Goal: Transaction & Acquisition: Purchase product/service

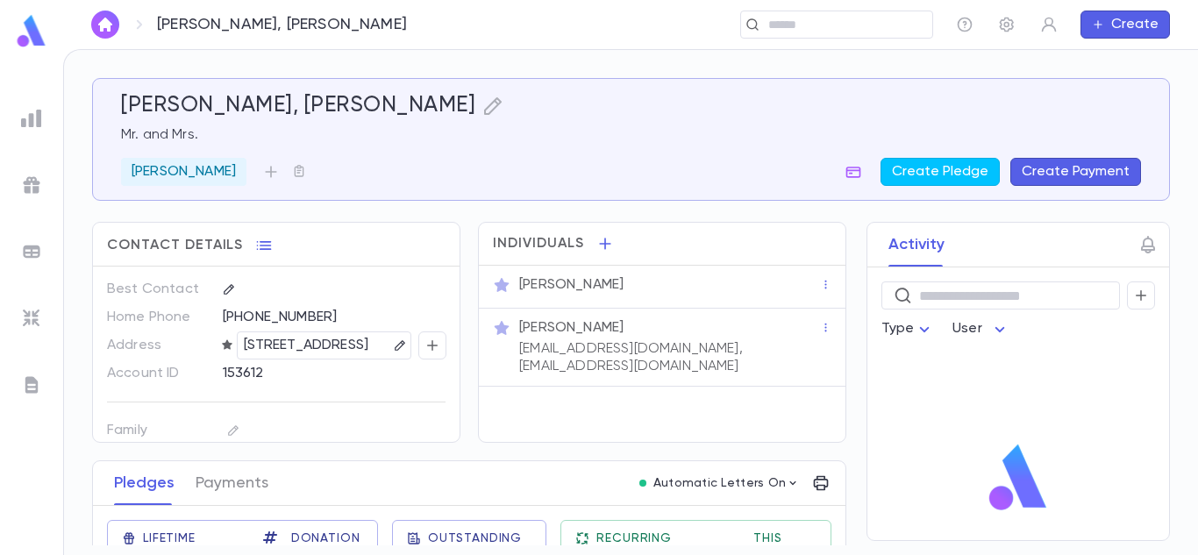
scroll to position [113, 0]
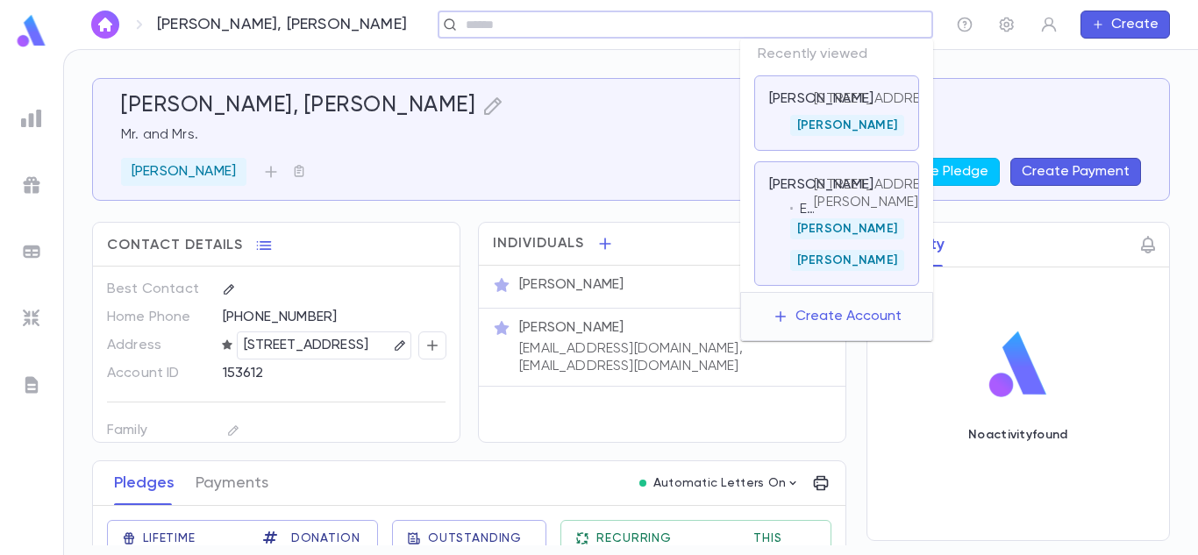
click at [802, 27] on input "text" at bounding box center [679, 25] width 438 height 17
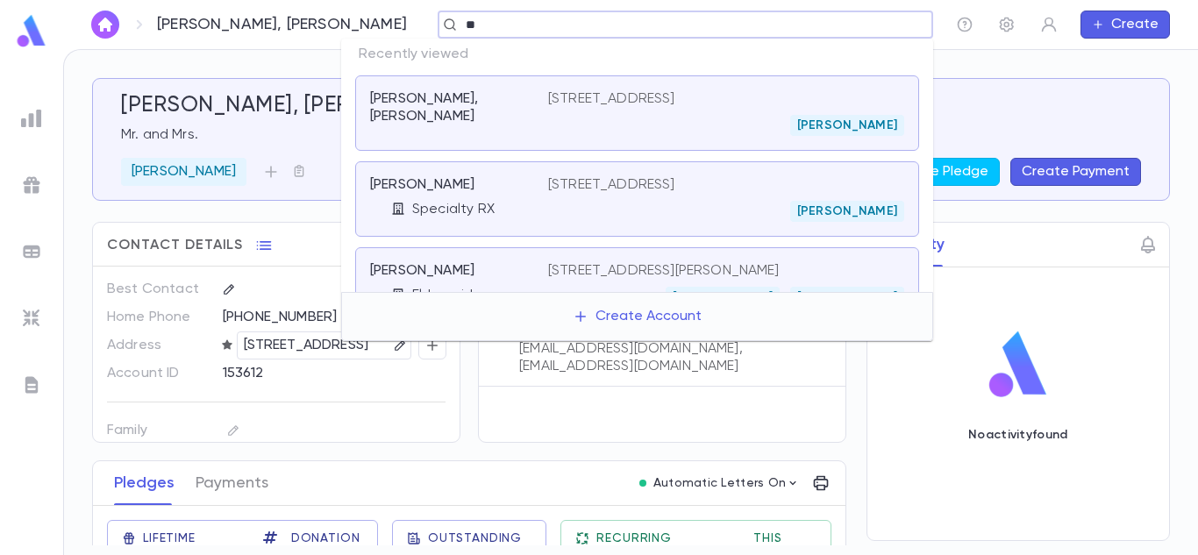
type input "*"
type input "**********"
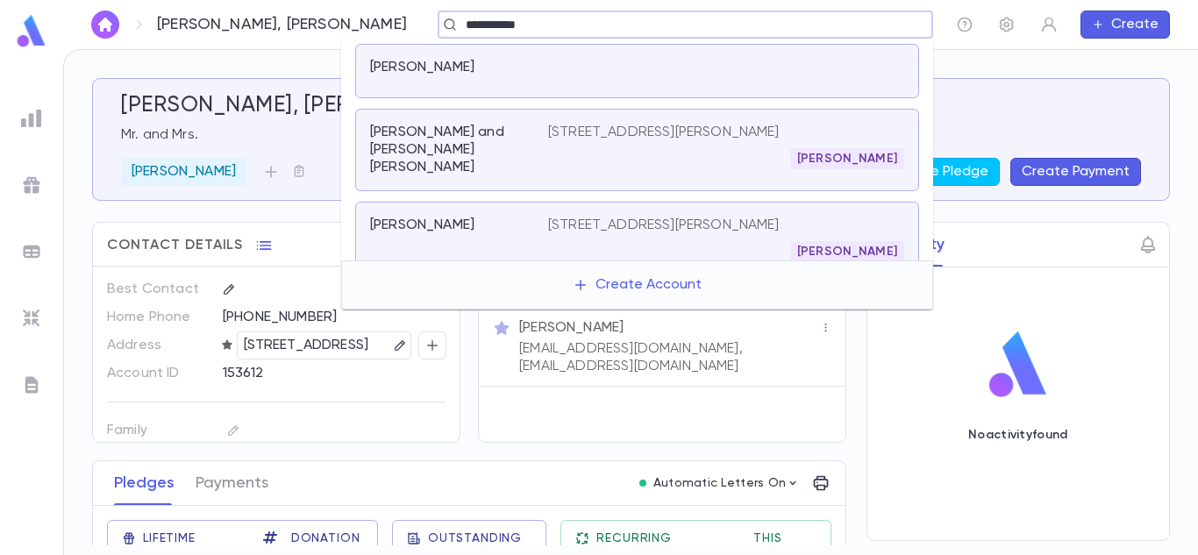
click at [645, 141] on div "[STREET_ADDRESS][PERSON_NAME] [GEOGRAPHIC_DATA]" at bounding box center [726, 147] width 356 height 46
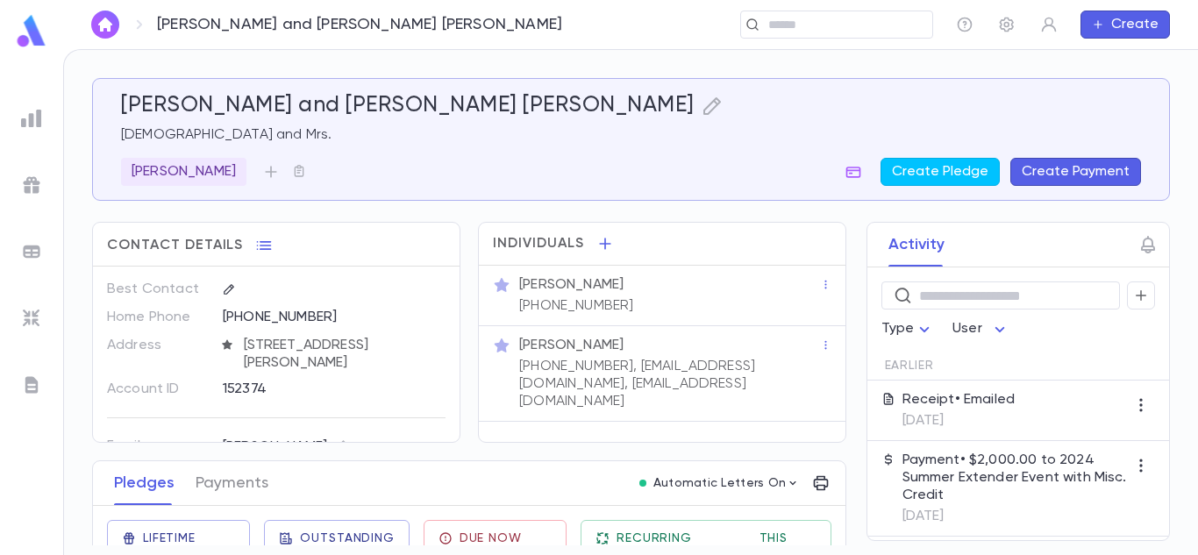
click at [1197, 402] on div "[PERSON_NAME] and [PERSON_NAME] [PERSON_NAME] Rabbi and [PERSON_NAME] Create Pl…" at bounding box center [631, 302] width 1134 height 505
click at [844, 355] on div "Activity ​ Type User Earlier Receipt • Emailed [DATE] Payment • $2,000.00 to 20…" at bounding box center [1002, 381] width 335 height 319
click at [840, 358] on div "Activity ​ Type User Earlier Receipt • Emailed [DATE] Payment • $2,000.00 to 20…" at bounding box center [1002, 381] width 335 height 319
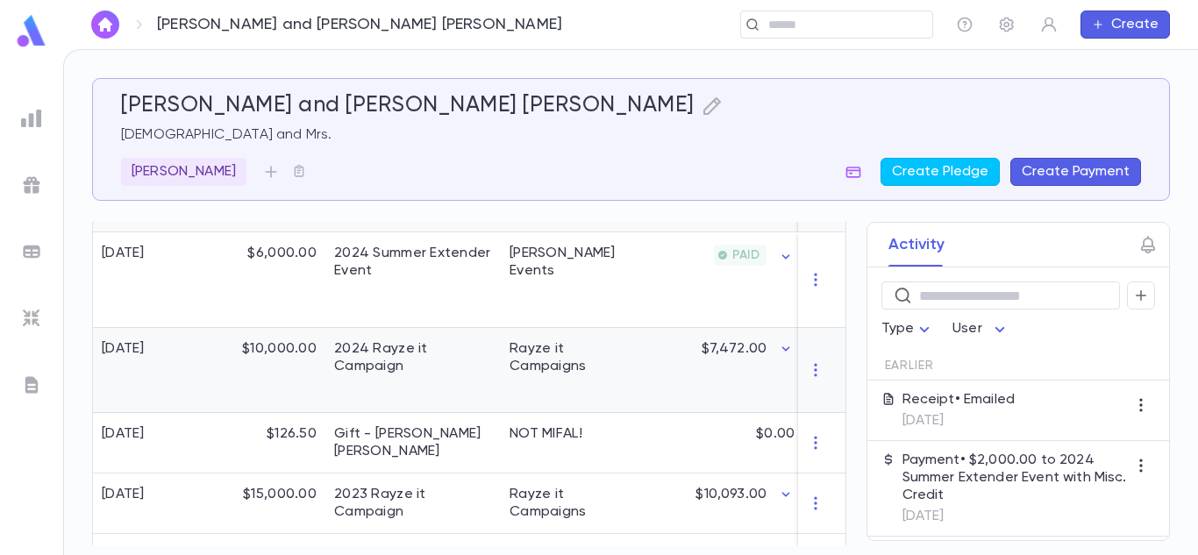
scroll to position [386, 0]
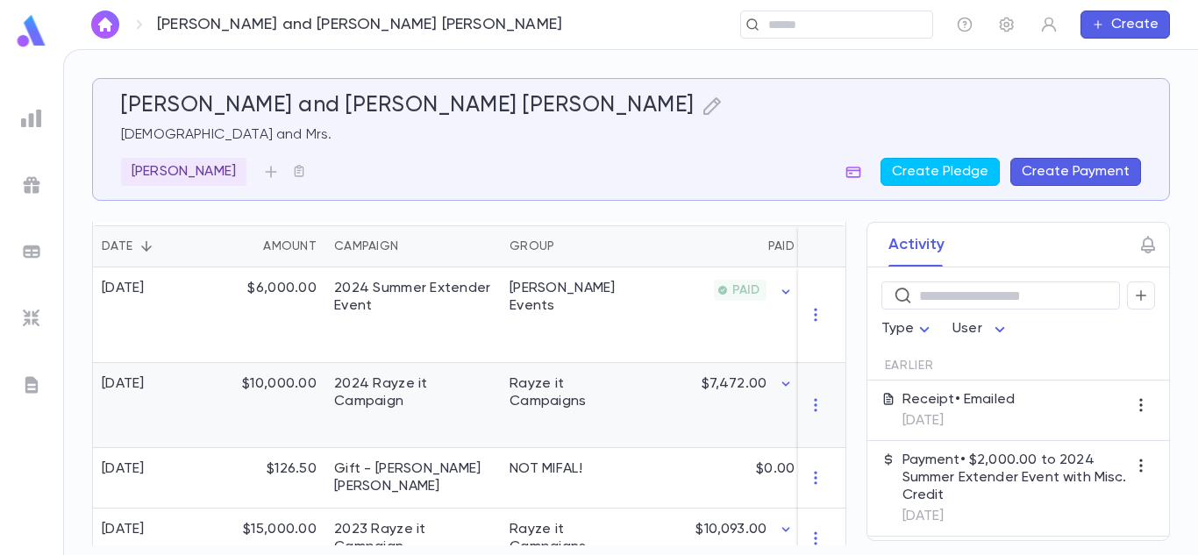
click at [563, 411] on div "Rayze it Campaigns" at bounding box center [567, 405] width 132 height 85
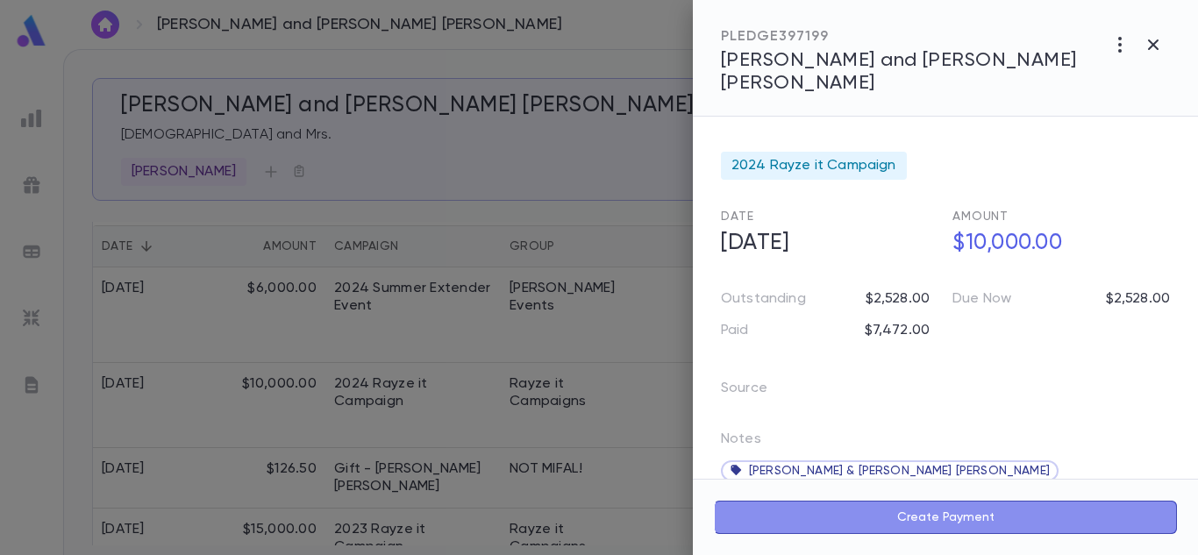
click at [844, 511] on button "Create Payment" at bounding box center [945, 517] width 463 height 33
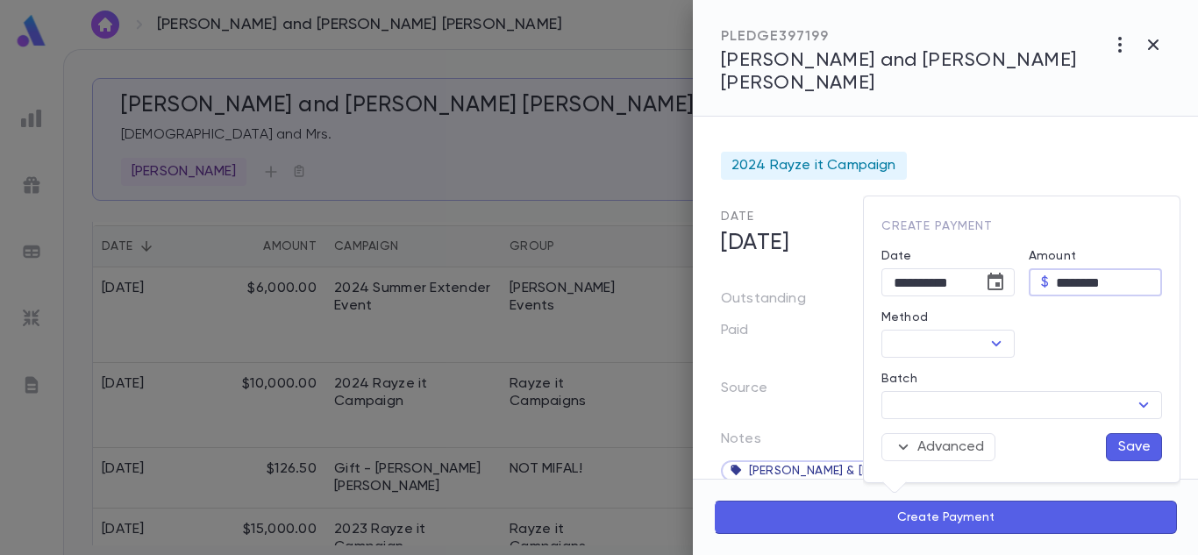
click at [1090, 283] on input "********" at bounding box center [1109, 282] width 106 height 27
click at [985, 336] on div at bounding box center [995, 343] width 23 height 25
type input "********"
click at [994, 342] on icon "Open" at bounding box center [996, 343] width 21 height 21
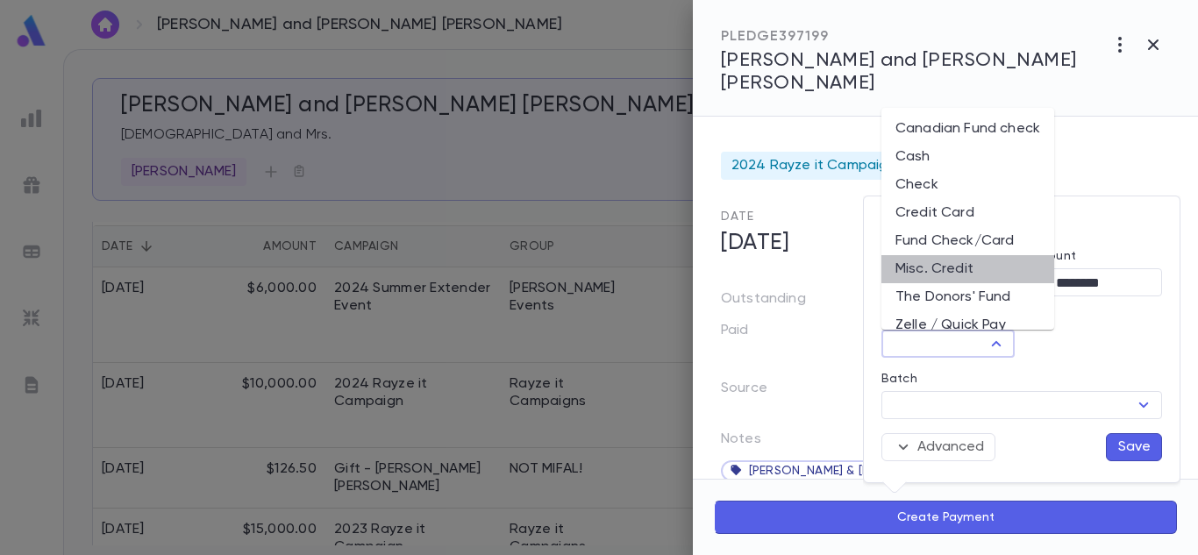
click at [931, 255] on li "Misc. Credit" at bounding box center [967, 269] width 173 height 28
type input "**********"
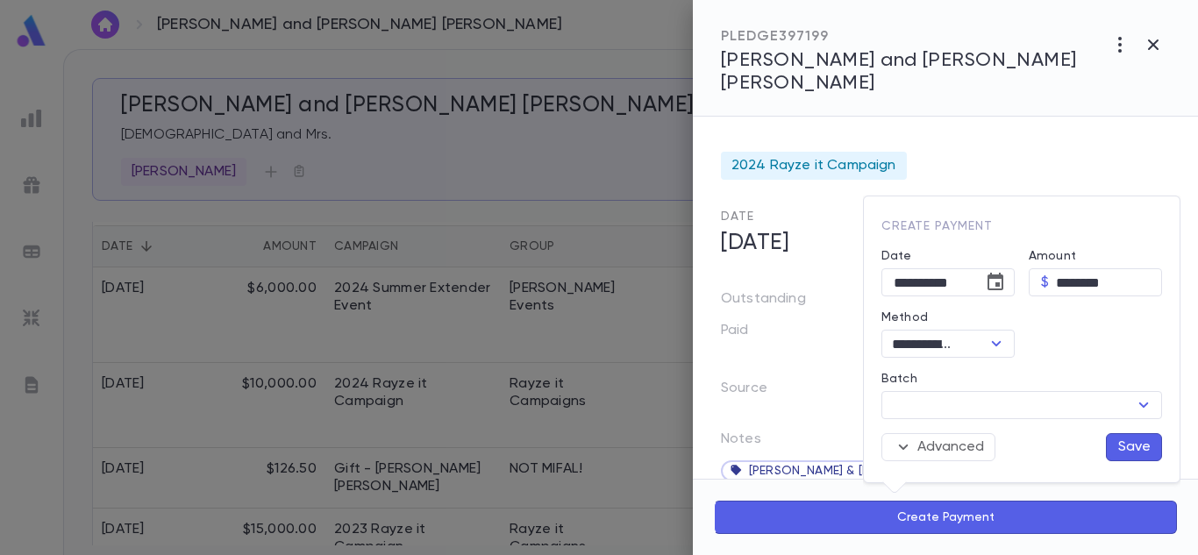
click at [1117, 440] on button "Save" at bounding box center [1134, 447] width 56 height 28
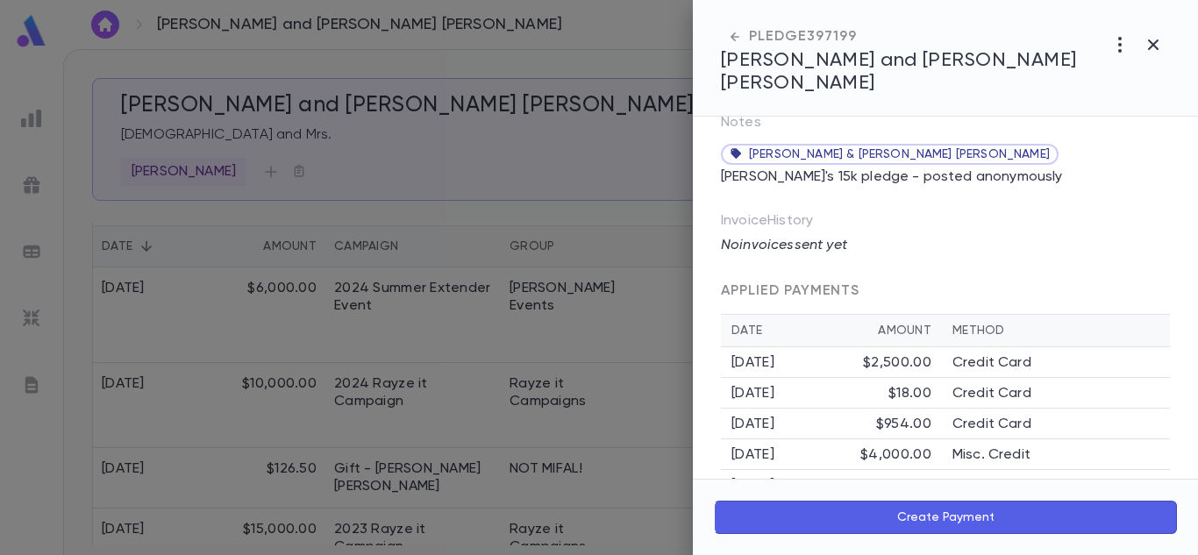
scroll to position [367, 0]
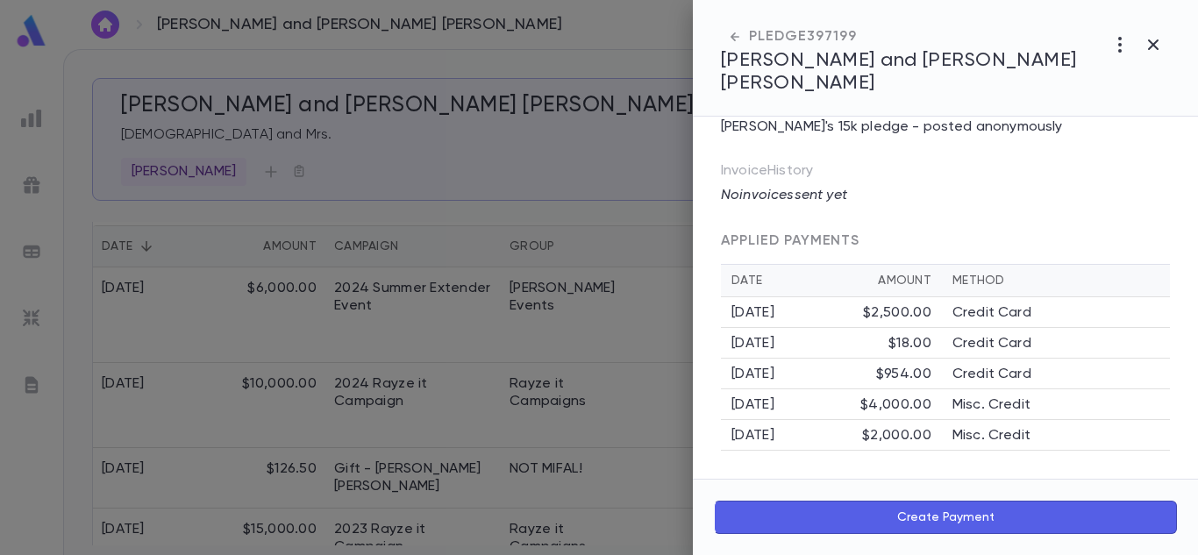
click at [1190, 232] on div "2024 Rayze it Campaign Date [DATE] Amount $10,000.00 Outstanding $528.00 Due No…" at bounding box center [945, 298] width 505 height 362
click at [1157, 42] on icon "button" at bounding box center [1153, 44] width 11 height 11
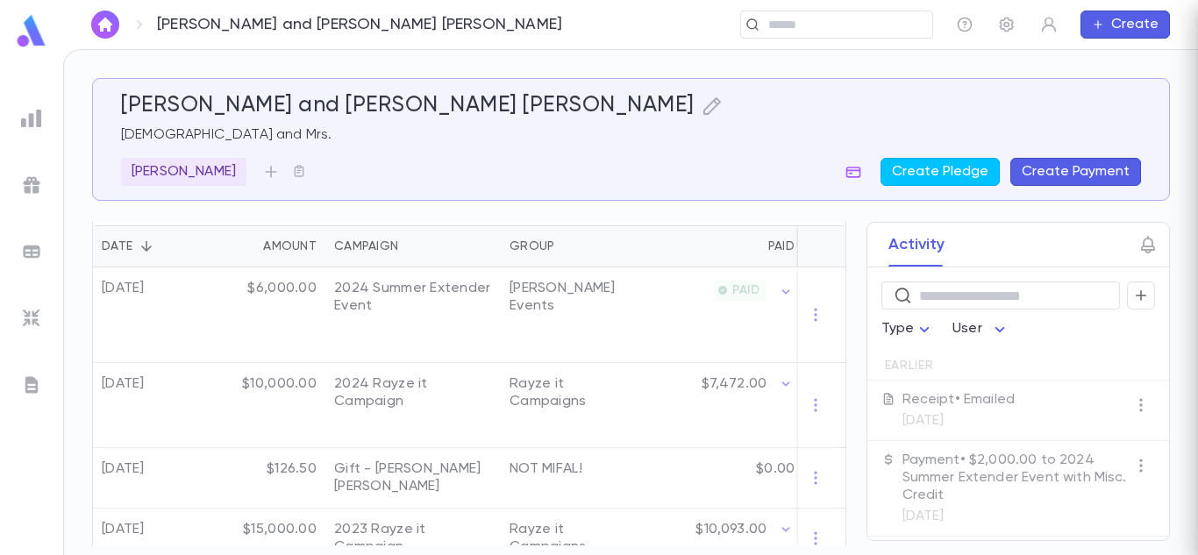
scroll to position [0, 0]
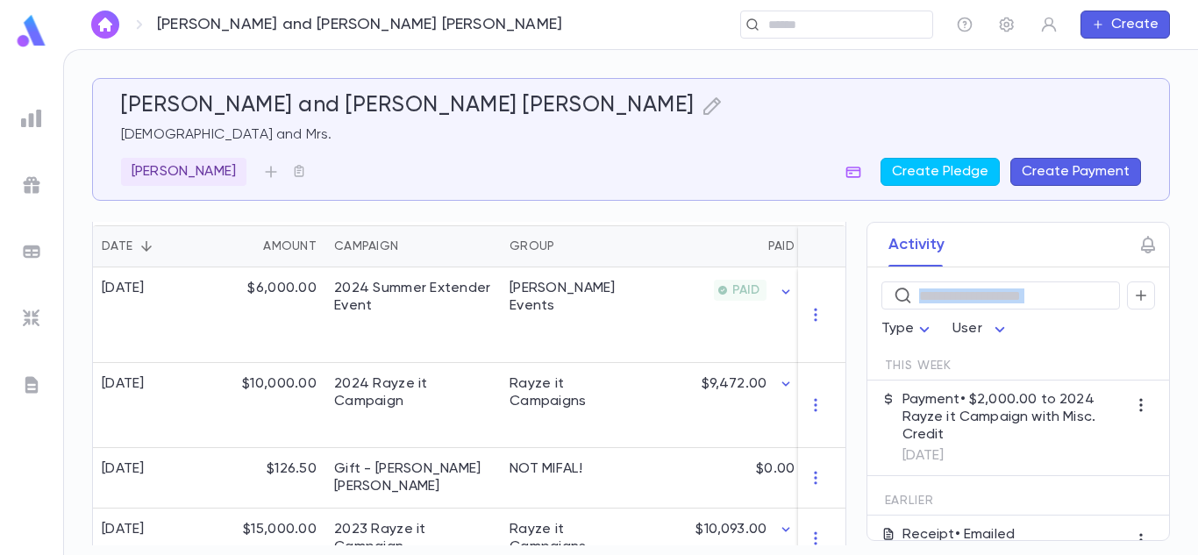
drag, startPoint x: 843, startPoint y: 321, endPoint x: 842, endPoint y: 294, distance: 27.2
click at [842, 294] on div "Activity ​ Type User This Week Payment • $2,000.00 to 2024 Rayze it Campaign wi…" at bounding box center [1002, 381] width 335 height 319
click at [664, 205] on div "[PERSON_NAME] and [PERSON_NAME] [PERSON_NAME] Rabbi and [PERSON_NAME] Create Pl…" at bounding box center [631, 311] width 1078 height 467
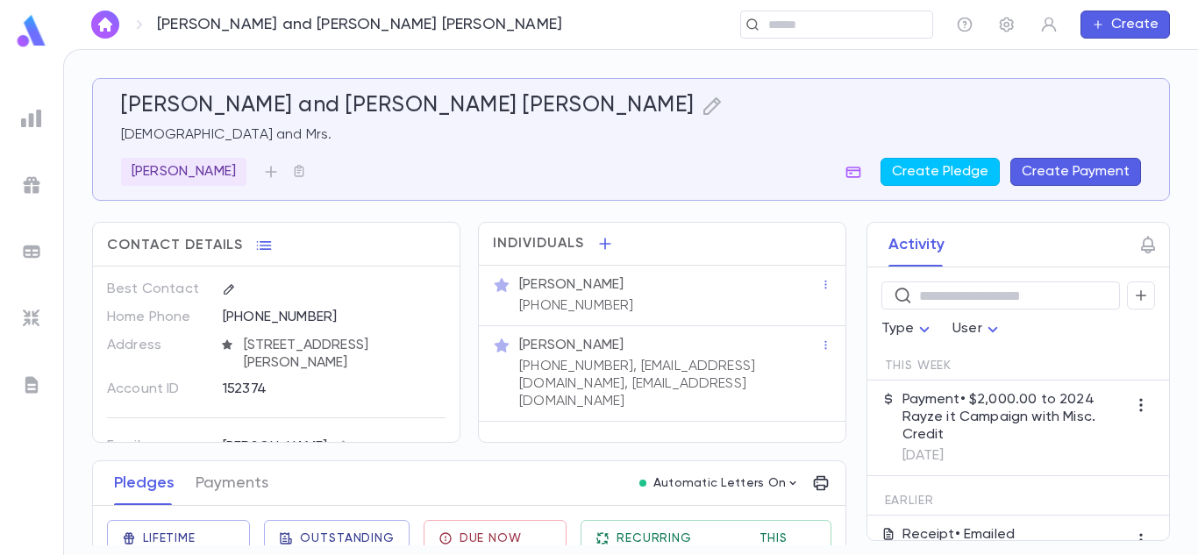
click at [478, 436] on div "Individuals Rabbi Yisroel Tzvi Serebrowski (908) 770-8248 Mrs. Shoshana Miriam …" at bounding box center [662, 332] width 368 height 221
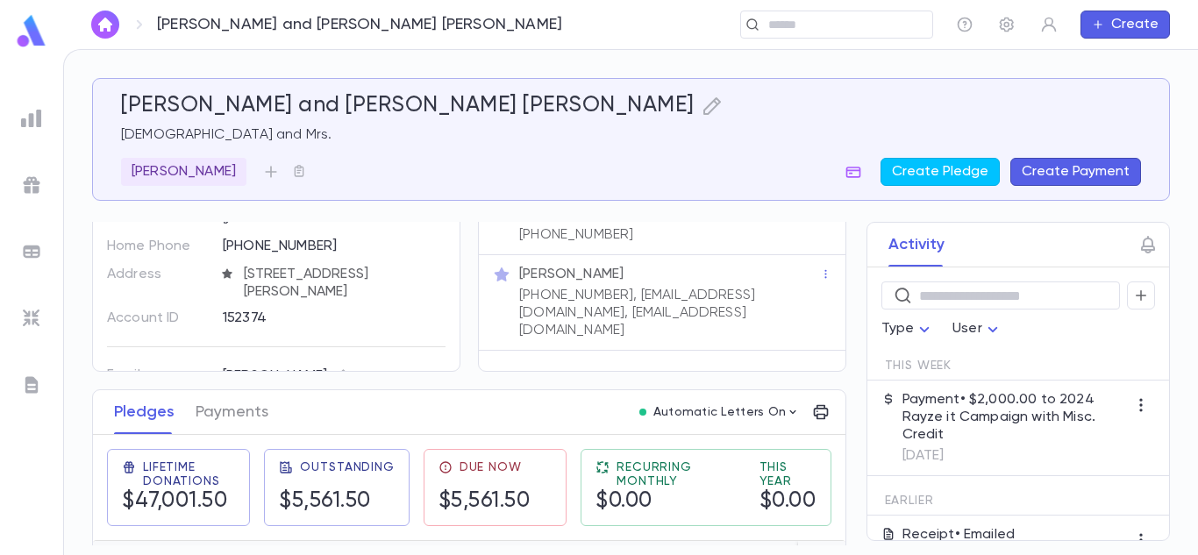
scroll to position [105, 0]
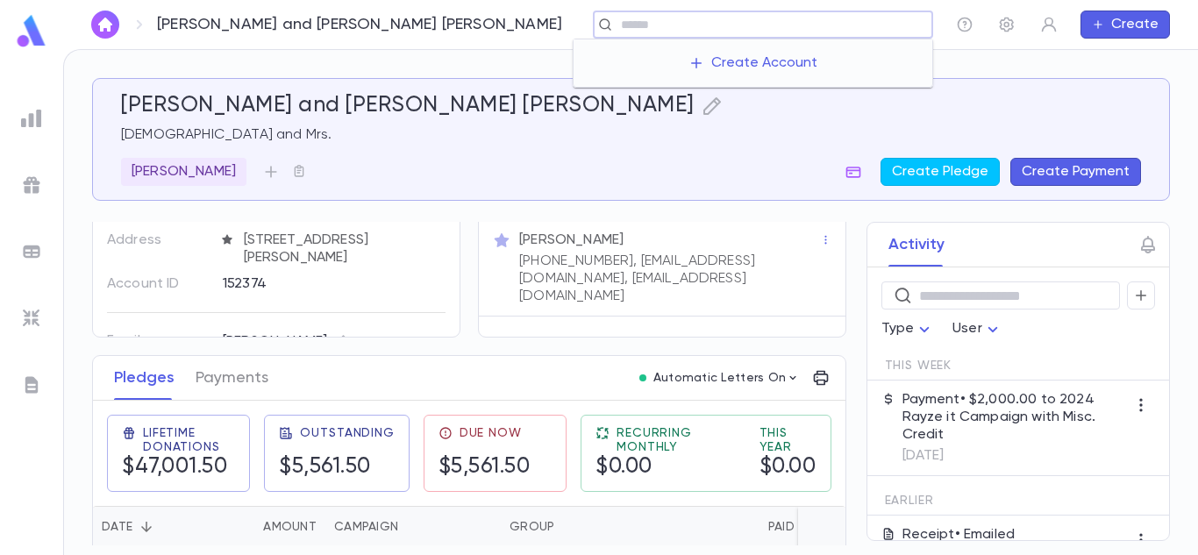
click at [810, 25] on input "text" at bounding box center [771, 25] width 310 height 17
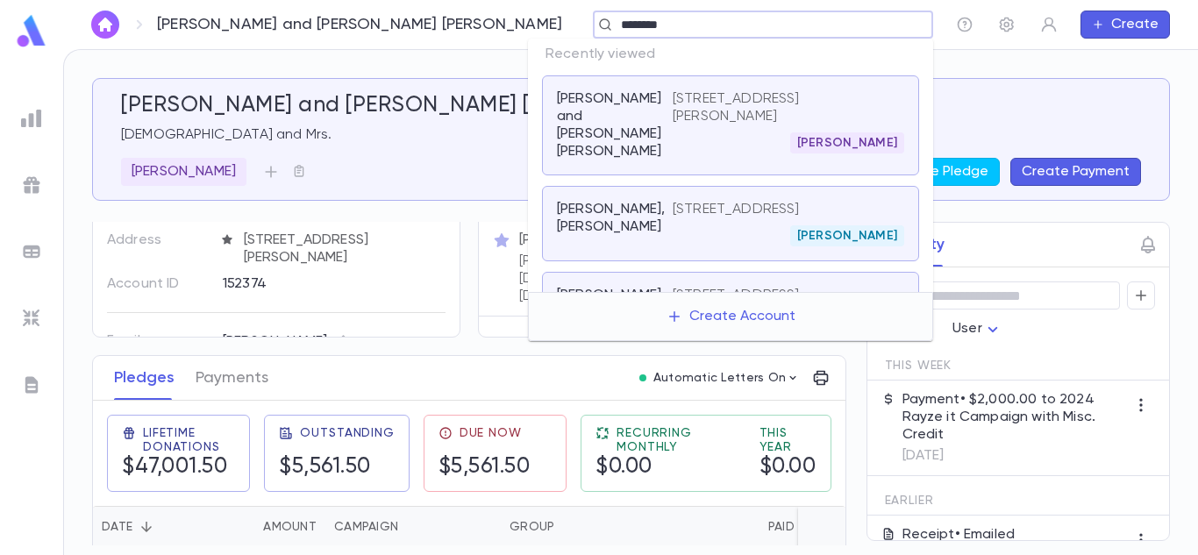
type input "*********"
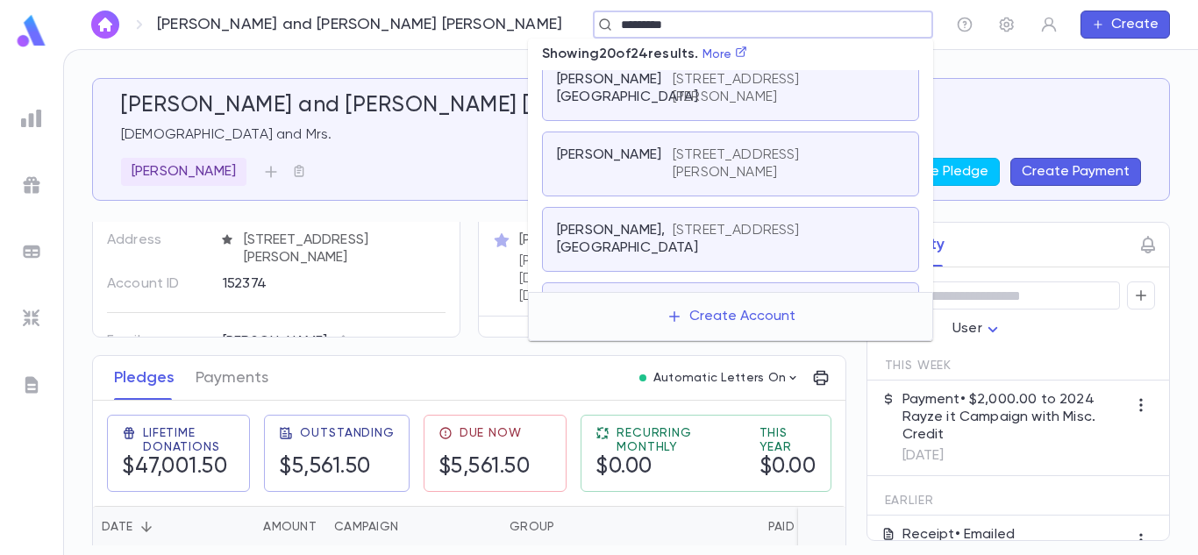
scroll to position [777, 0]
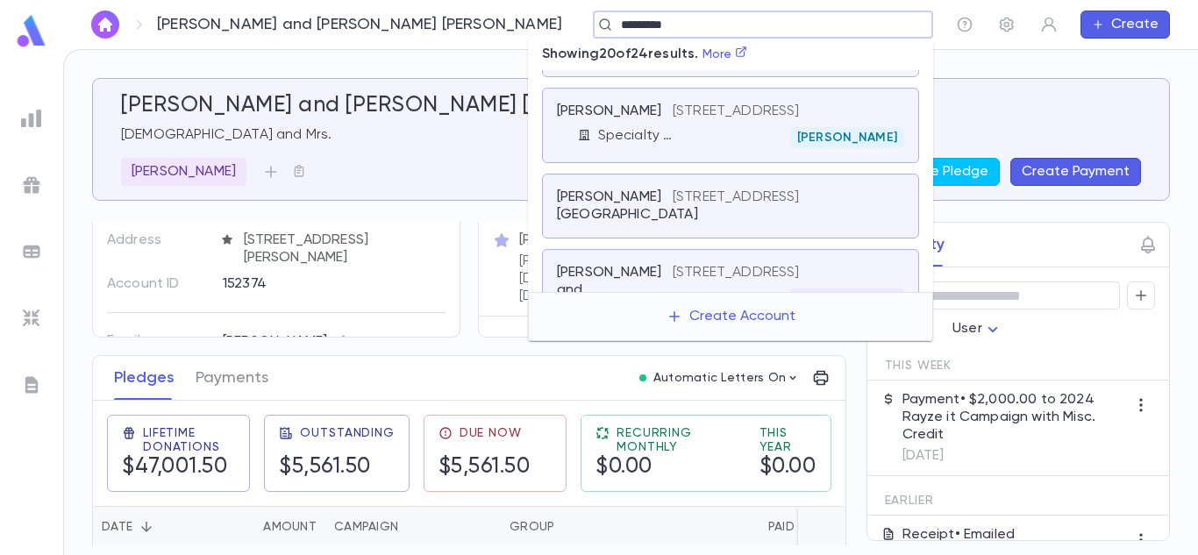
click at [705, 120] on p "[STREET_ADDRESS]" at bounding box center [736, 112] width 127 height 18
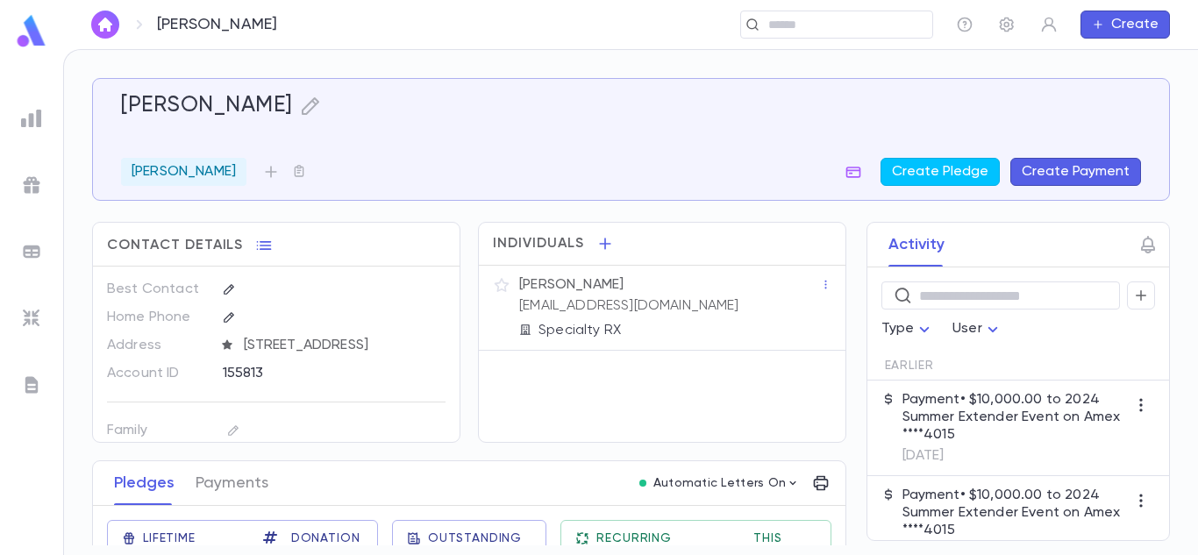
click at [1035, 182] on button "Create Payment" at bounding box center [1075, 172] width 131 height 28
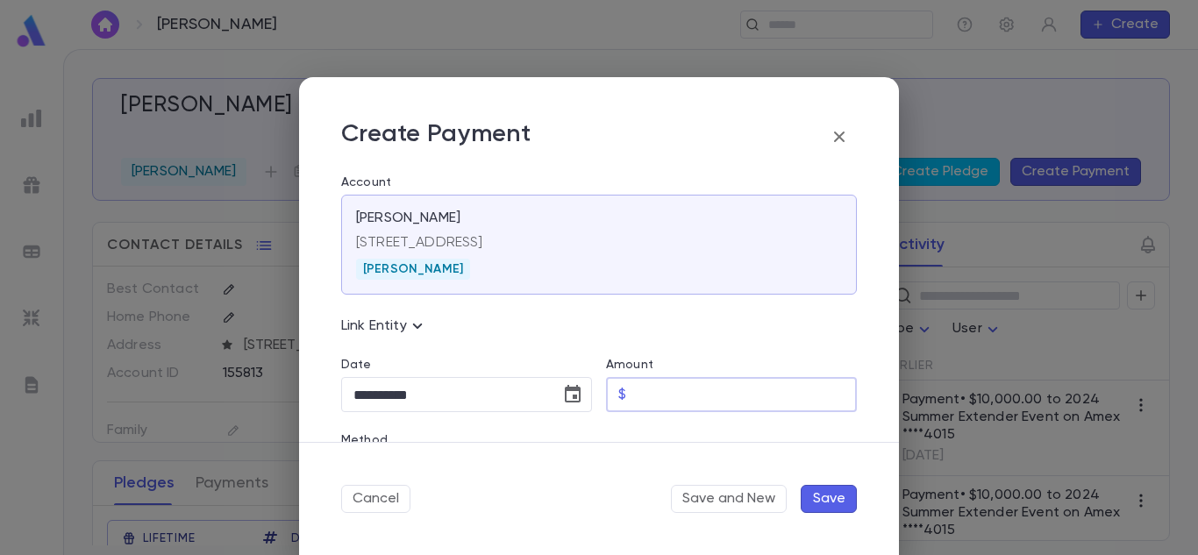
click at [653, 387] on input "Amount" at bounding box center [745, 395] width 224 height 34
type input "****"
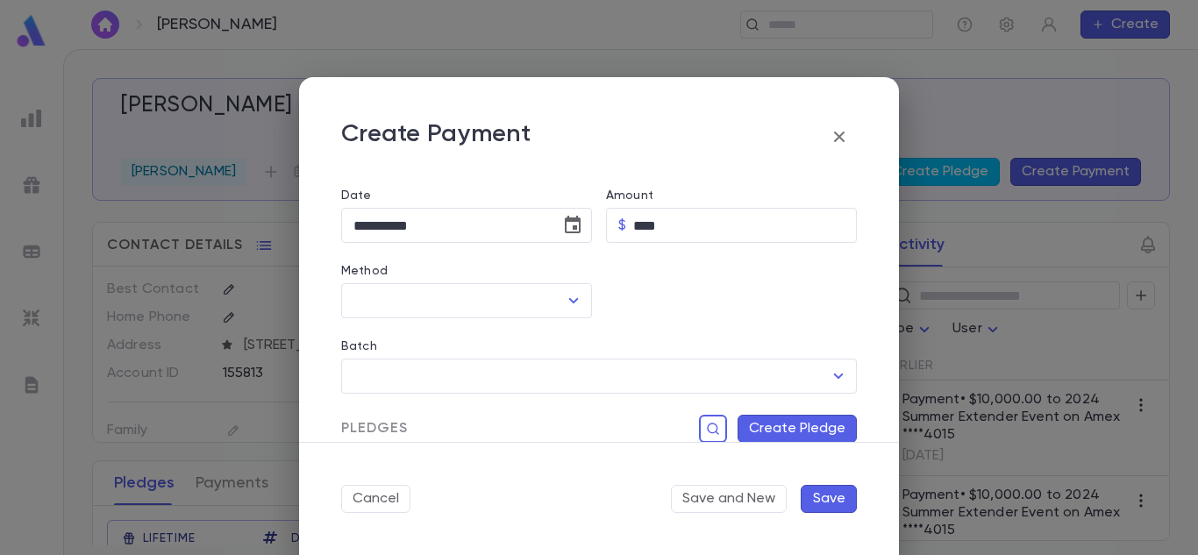
scroll to position [180, 0]
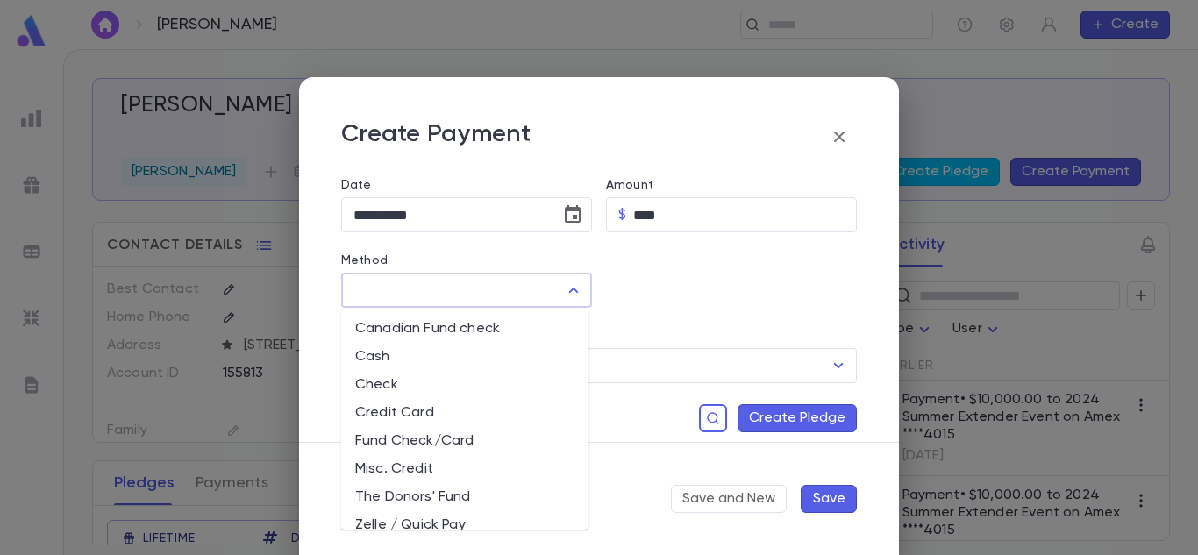
click at [553, 290] on input "Method" at bounding box center [453, 290] width 209 height 33
click at [402, 420] on li "Credit Card" at bounding box center [464, 413] width 247 height 28
type input "**********"
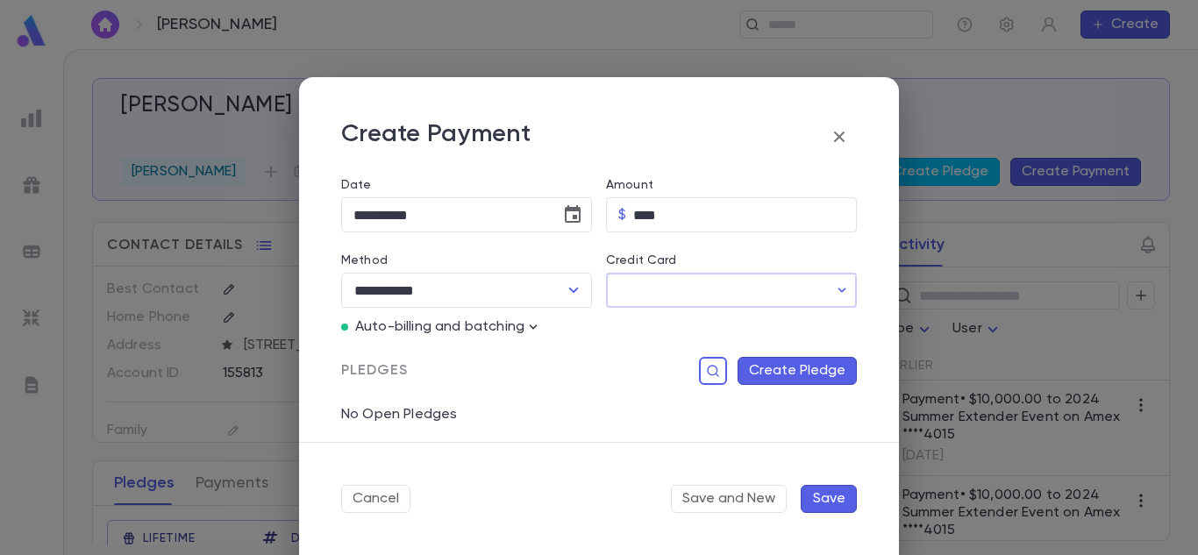
click at [643, 279] on input "Credit Card" at bounding box center [717, 291] width 222 height 34
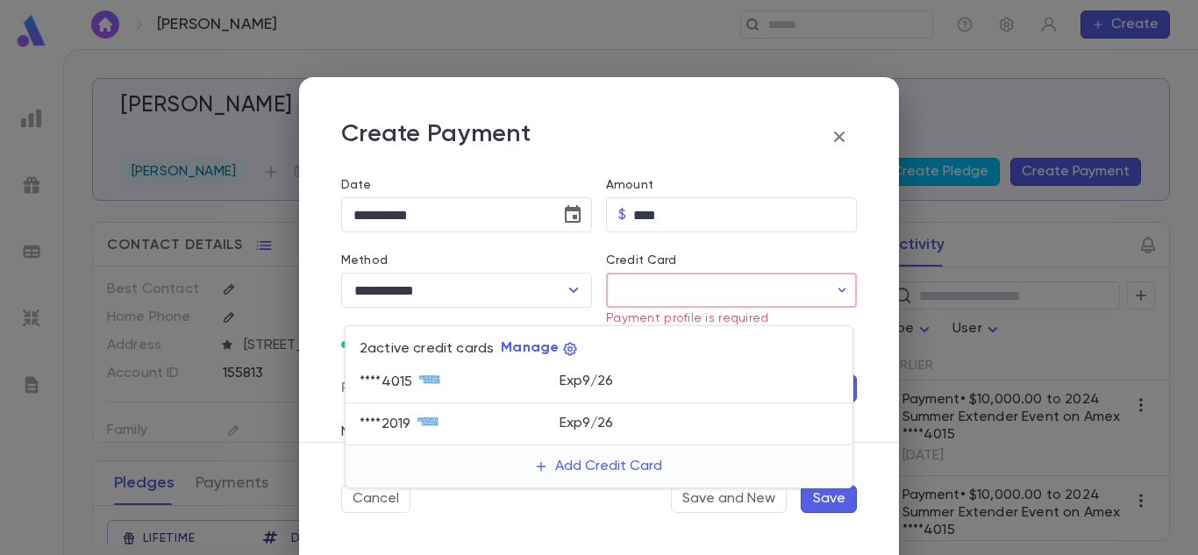
click at [844, 144] on div at bounding box center [599, 277] width 1198 height 555
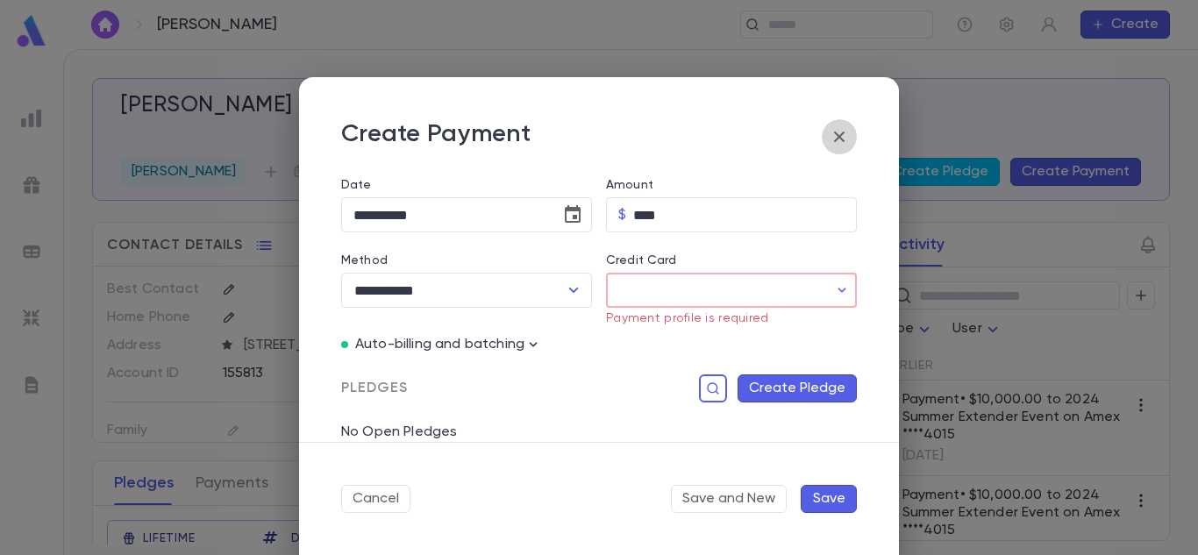
click at [843, 141] on icon "button" at bounding box center [839, 137] width 11 height 11
